Goal: Task Accomplishment & Management: Manage account settings

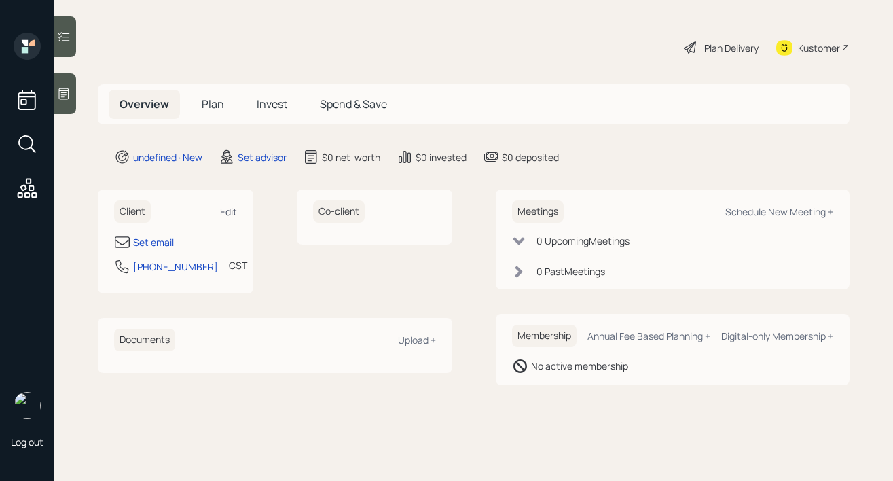
click at [230, 210] on div "Edit" at bounding box center [228, 211] width 17 height 13
select select "America/[GEOGRAPHIC_DATA]"
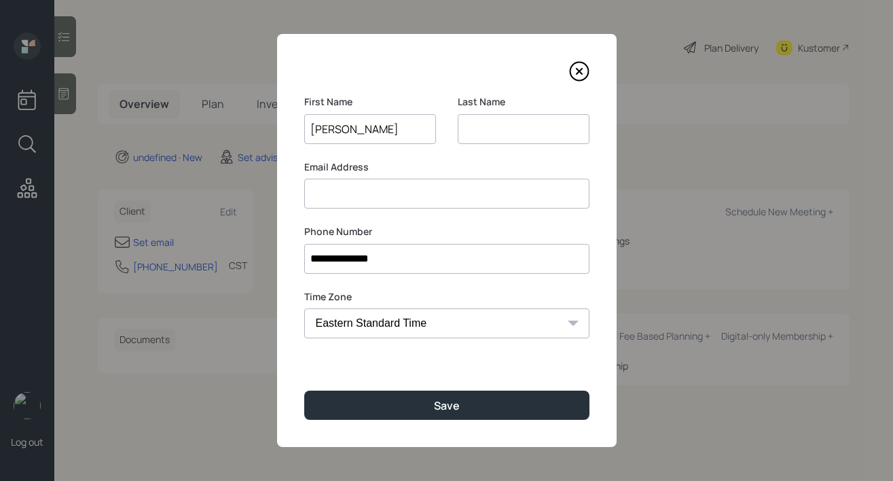
type input "[PERSON_NAME]"
click at [484, 132] on input at bounding box center [524, 129] width 132 height 30
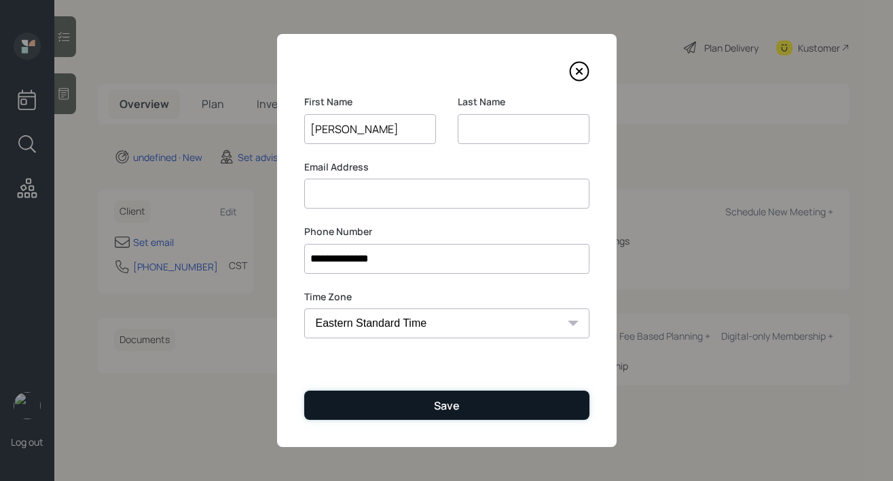
click at [425, 397] on button "Save" at bounding box center [446, 405] width 285 height 29
